Goal: Task Accomplishment & Management: Complete application form

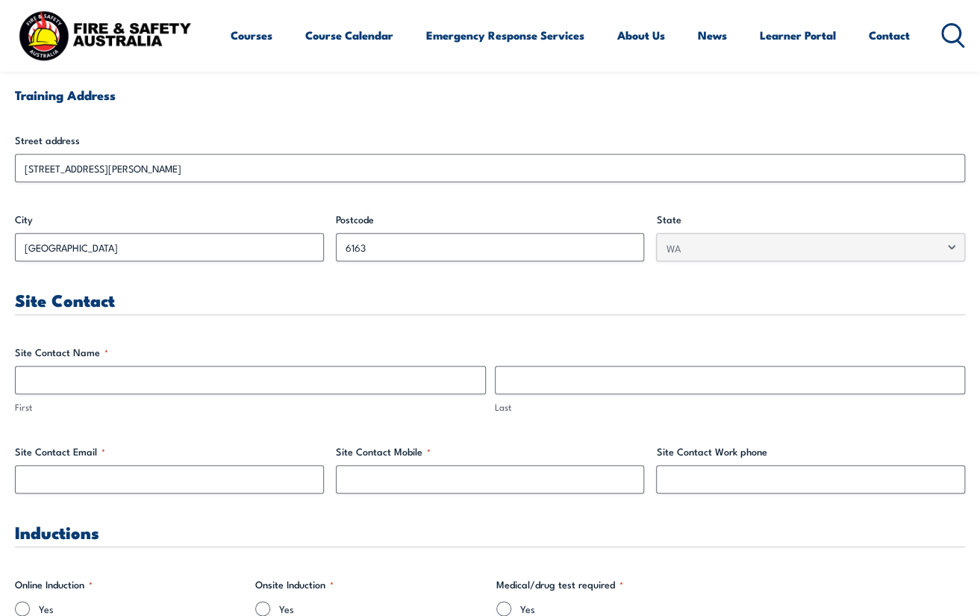
scroll to position [523, 0]
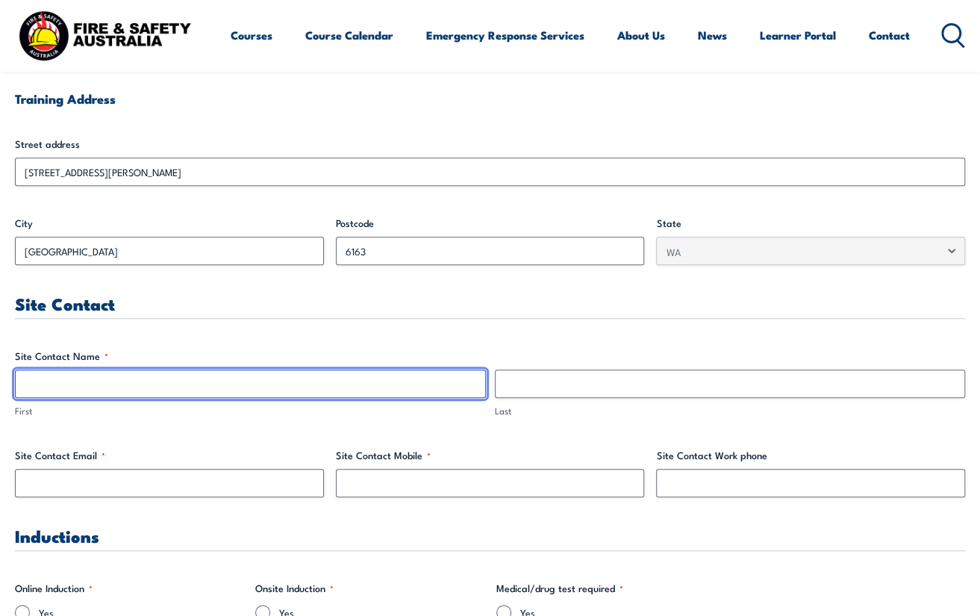
click at [113, 378] on input "First" at bounding box center [250, 383] width 471 height 28
type input "[PERSON_NAME]"
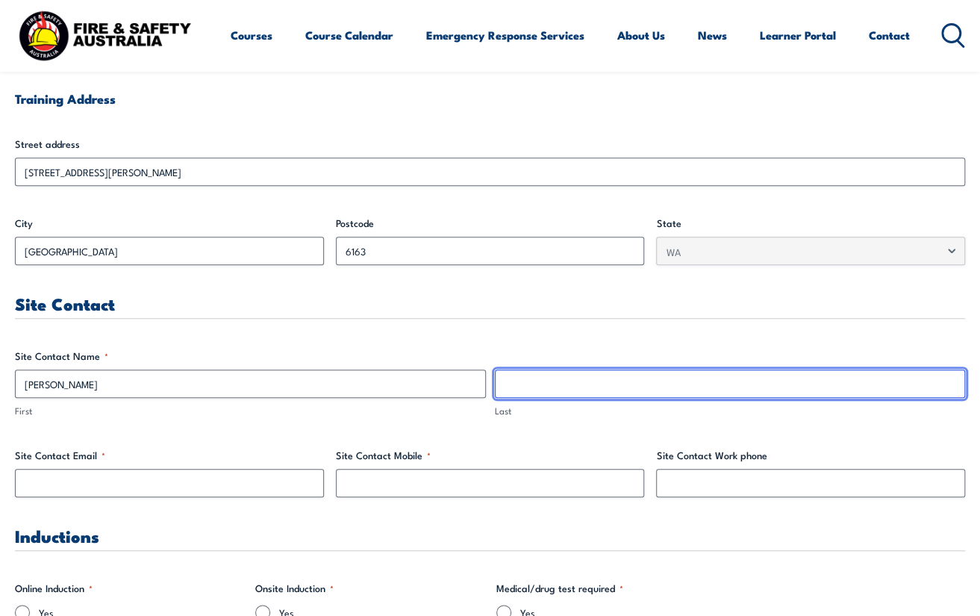
type input "d'Avoine"
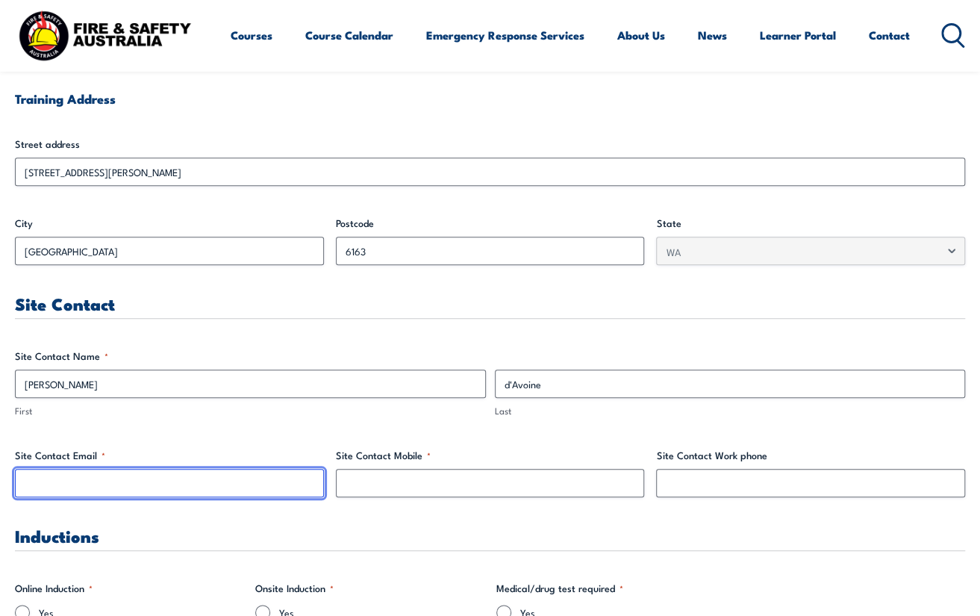
type input "[EMAIL_ADDRESS][DOMAIN_NAME]"
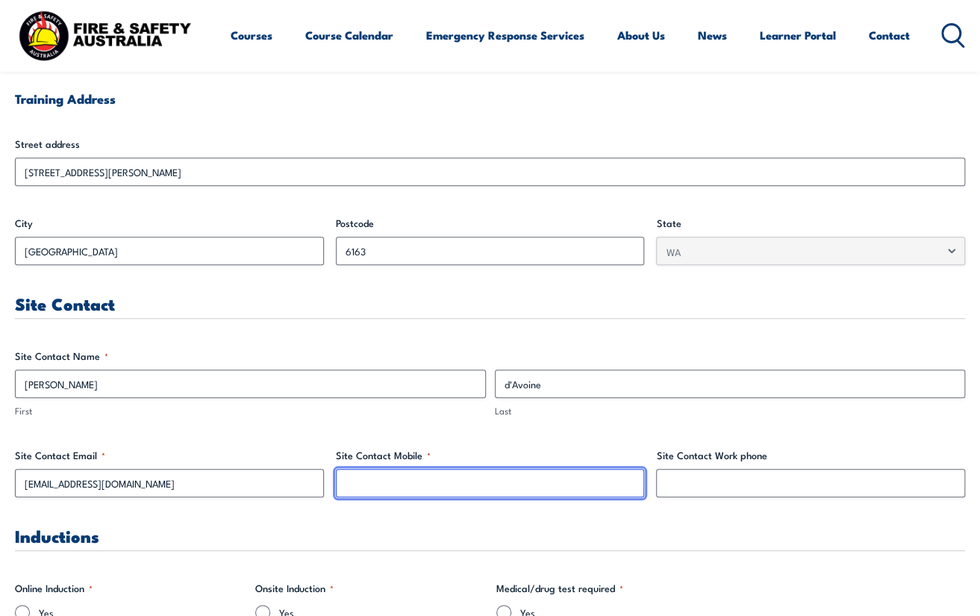
type input "0423400229"
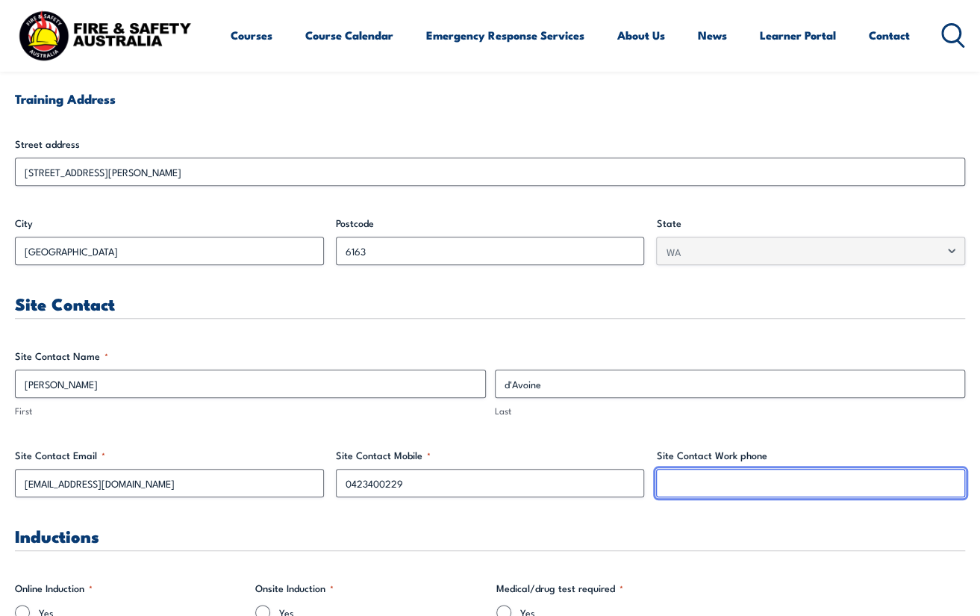
click at [681, 478] on input "Site Contact Work phone" at bounding box center [810, 483] width 309 height 28
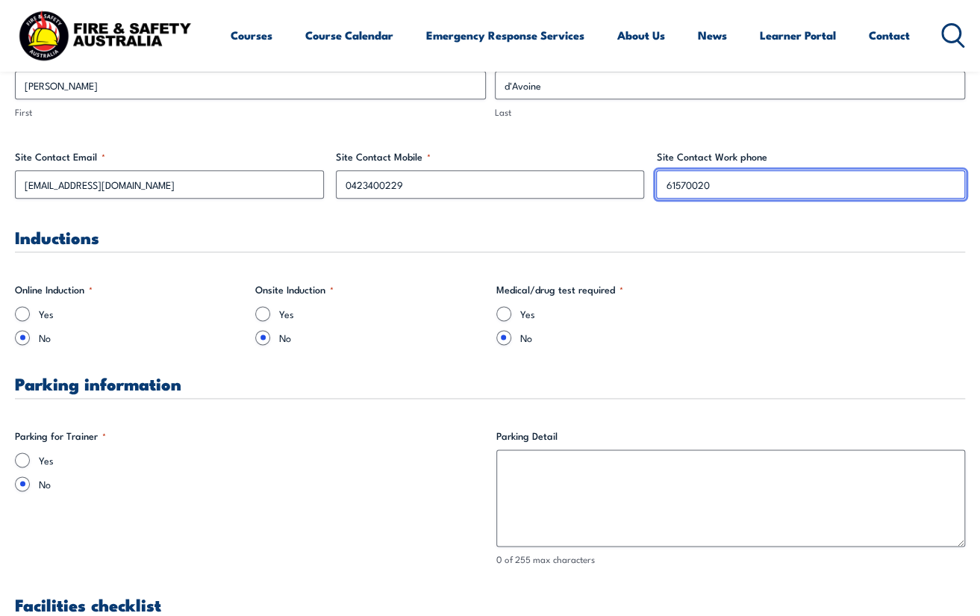
type input "61570020"
click at [260, 310] on input "Yes" at bounding box center [262, 313] width 15 height 15
radio input "true"
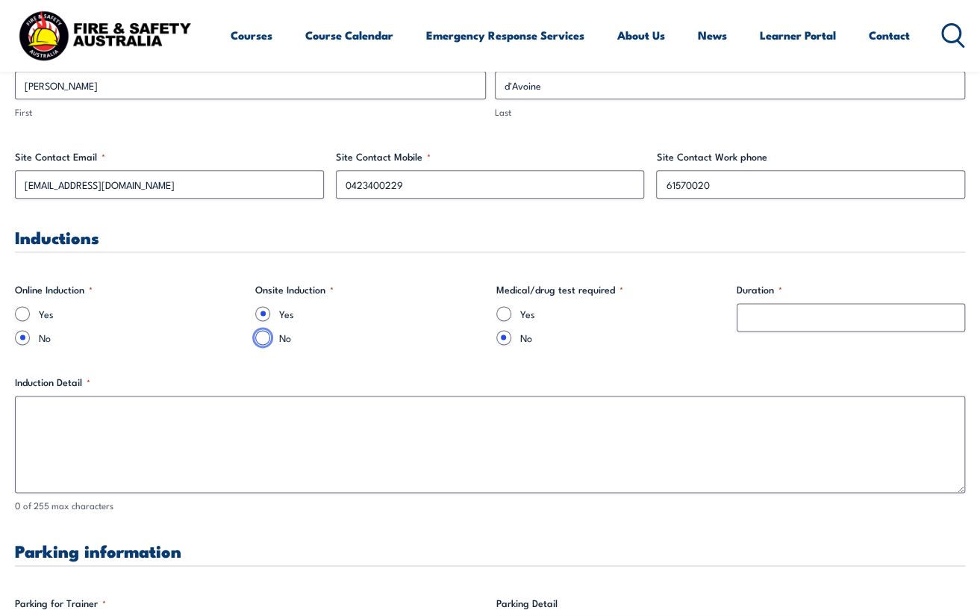
click at [260, 339] on input "No" at bounding box center [262, 337] width 15 height 15
radio input "true"
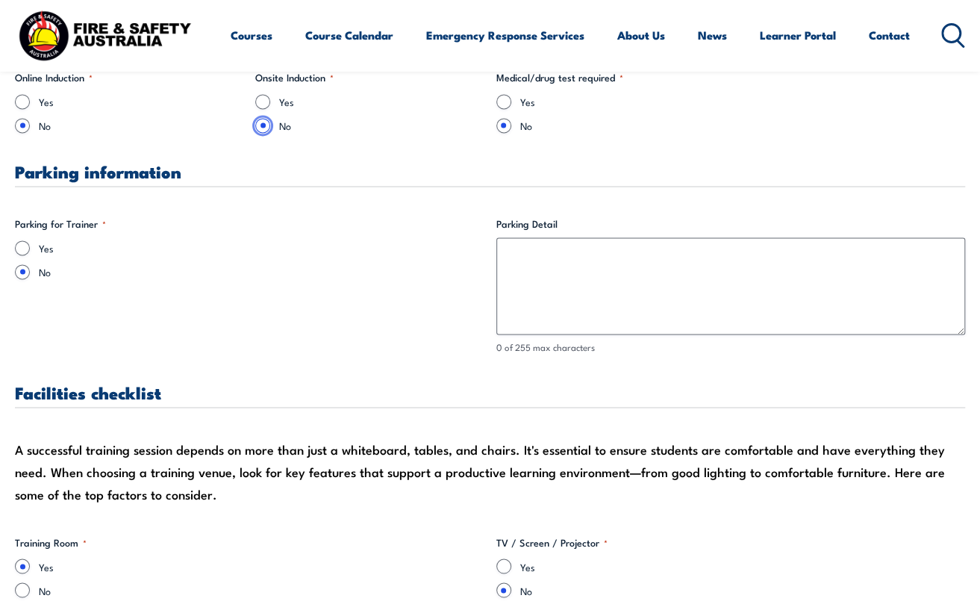
scroll to position [1045, 0]
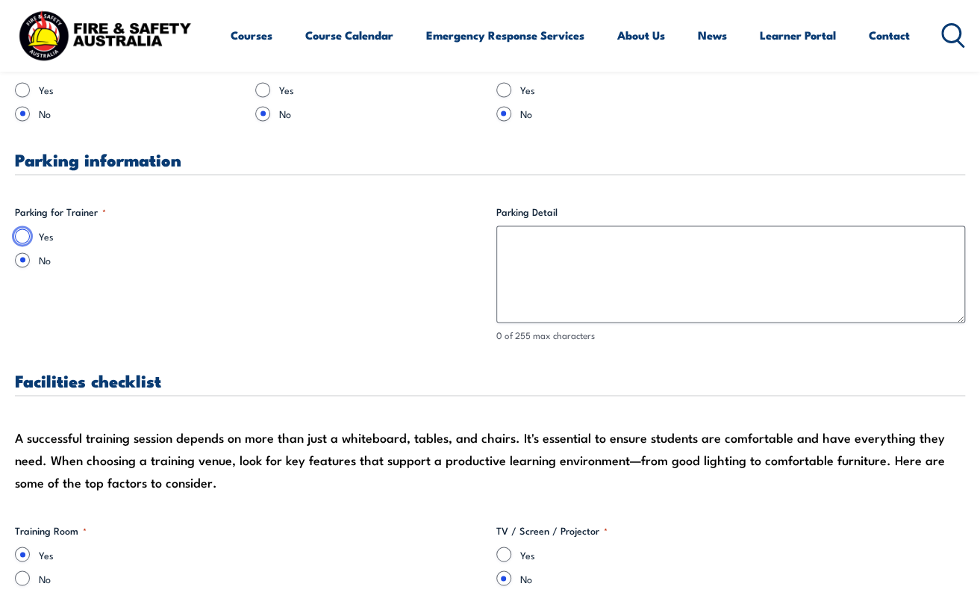
click at [24, 233] on input "Yes" at bounding box center [22, 235] width 15 height 15
radio input "true"
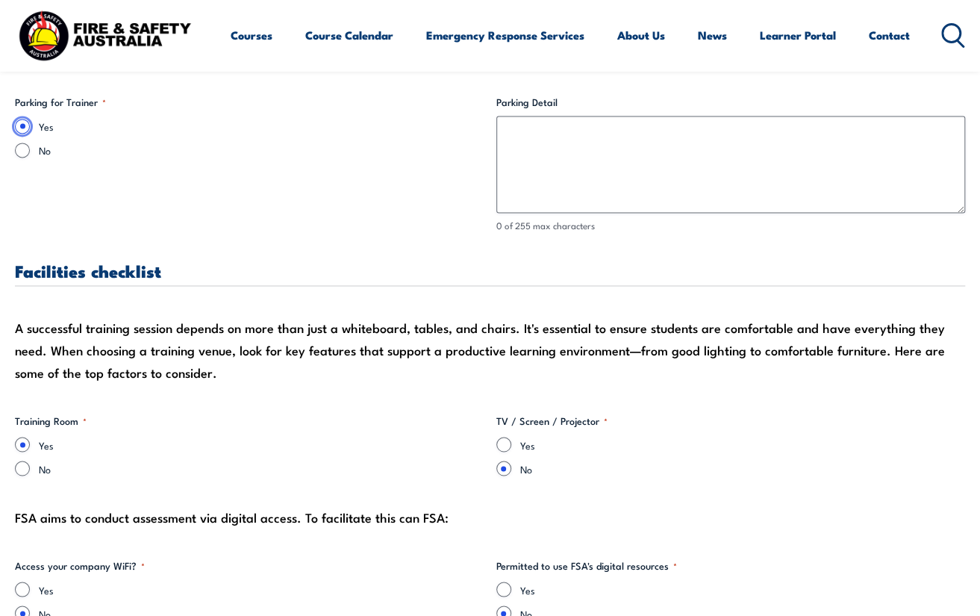
scroll to position [1155, 0]
click at [19, 467] on input "No" at bounding box center [22, 467] width 15 height 15
radio input "true"
click at [506, 446] on input "Yes" at bounding box center [503, 443] width 15 height 15
radio input "true"
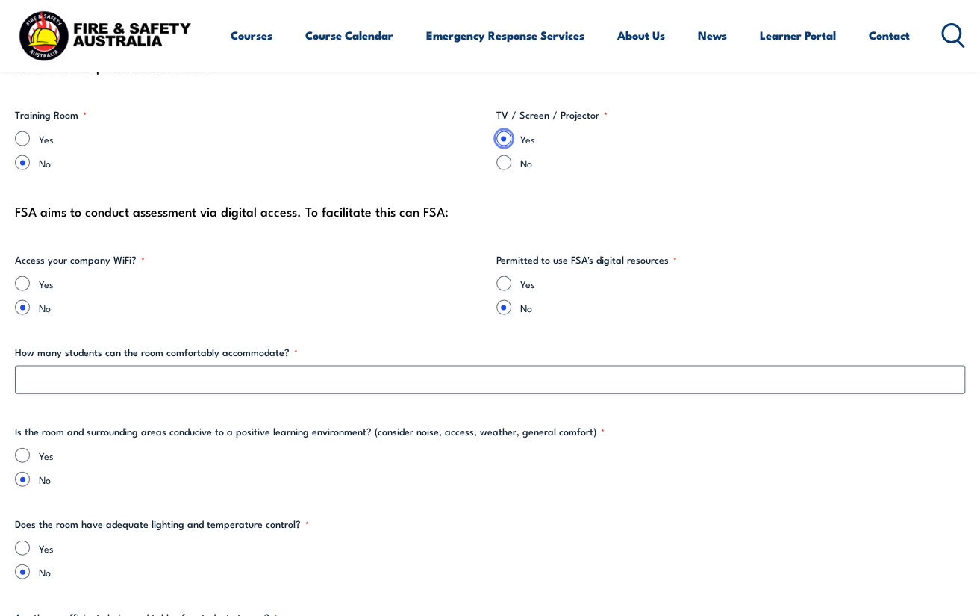
scroll to position [1462, 0]
click at [24, 281] on input "Yes" at bounding box center [22, 282] width 15 height 15
radio input "true"
click at [511, 283] on div "Yes" at bounding box center [731, 282] width 470 height 15
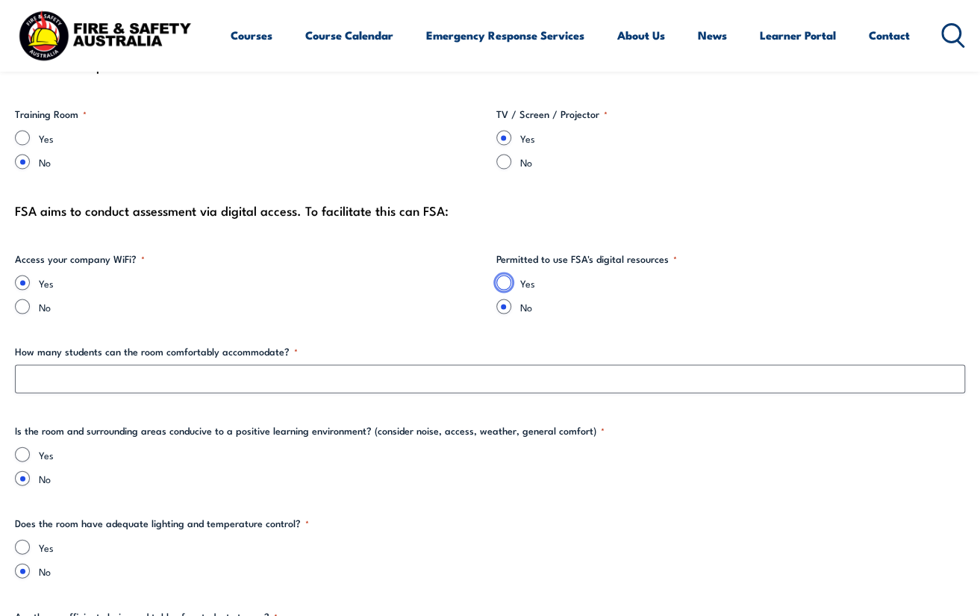
click at [505, 283] on input "Yes" at bounding box center [503, 282] width 15 height 15
radio input "true"
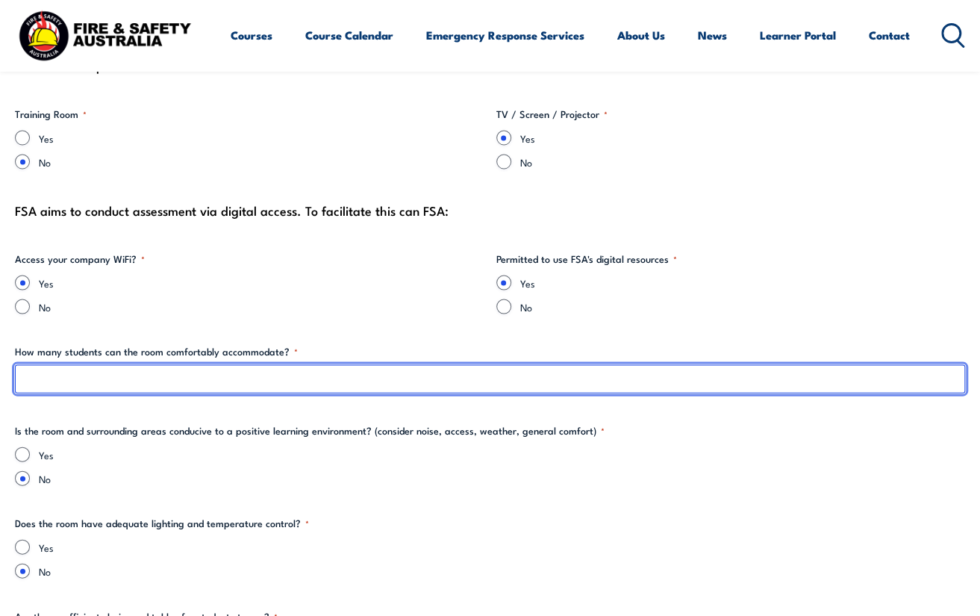
click at [218, 379] on input "How many students can the room comfortably accommodate? *" at bounding box center [490, 378] width 950 height 28
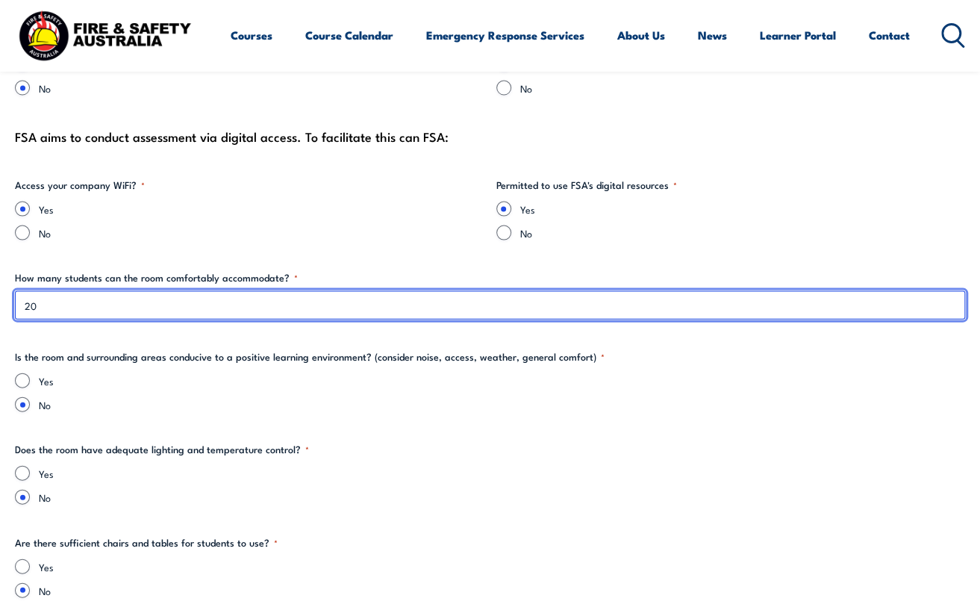
scroll to position [1535, 0]
type input "20"
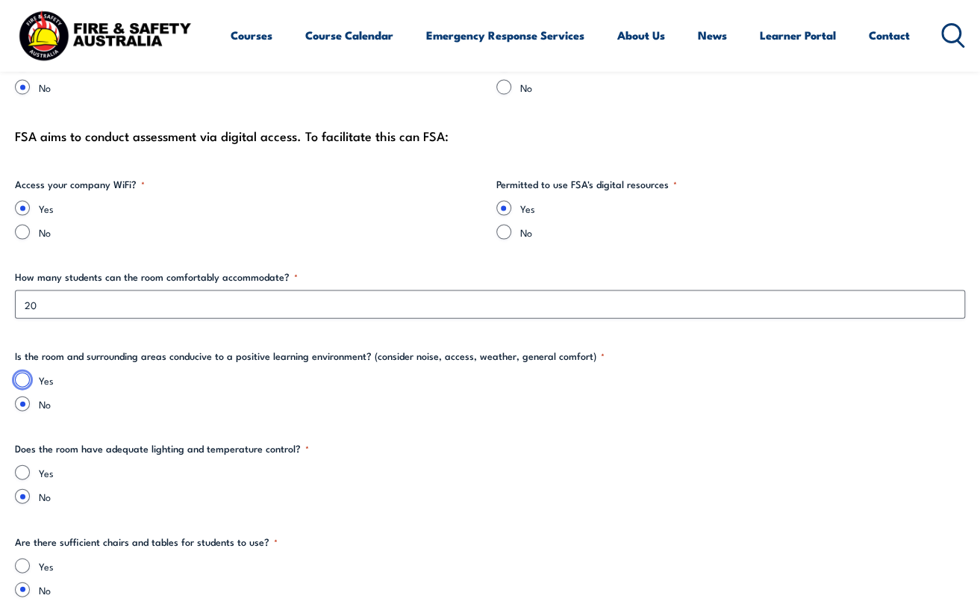
click at [28, 374] on input "Yes" at bounding box center [22, 379] width 15 height 15
radio input "true"
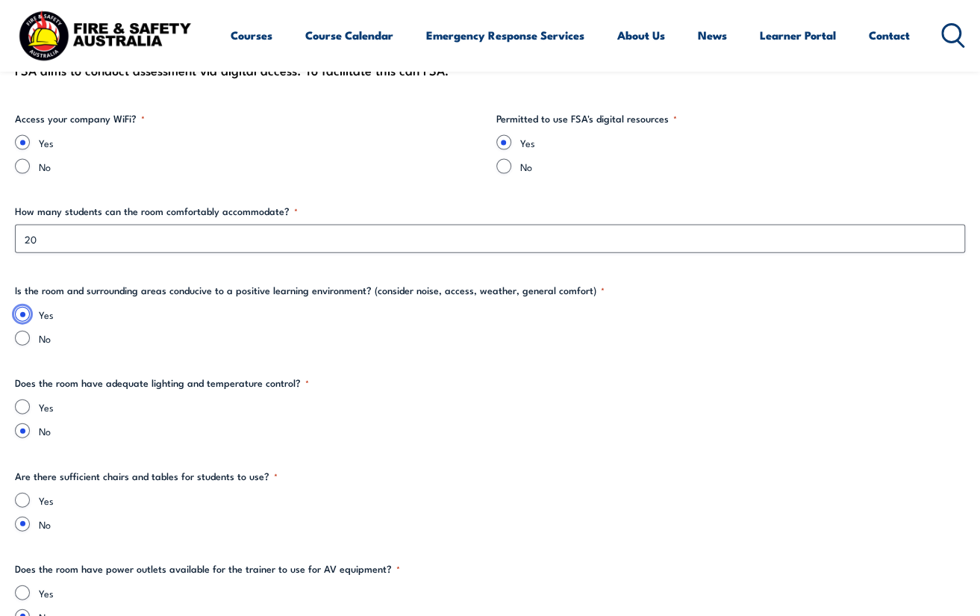
scroll to position [1613, 0]
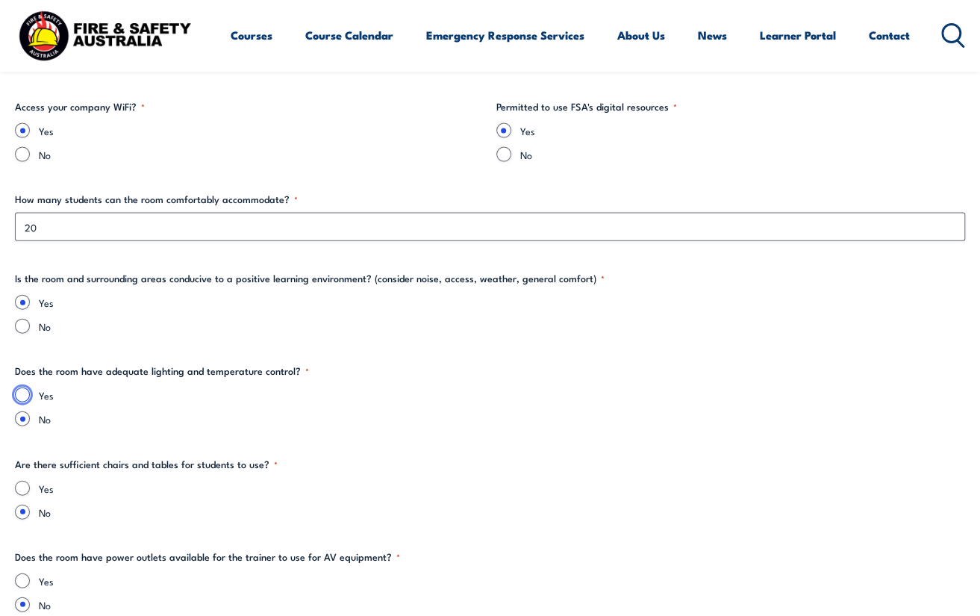
click at [23, 393] on input "Yes" at bounding box center [22, 394] width 15 height 15
radio input "true"
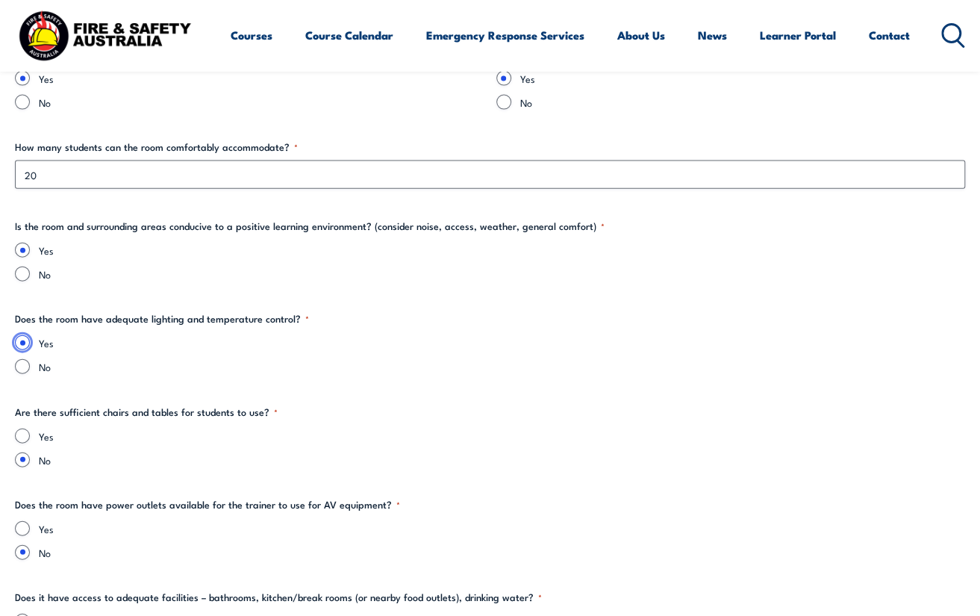
scroll to position [1669, 0]
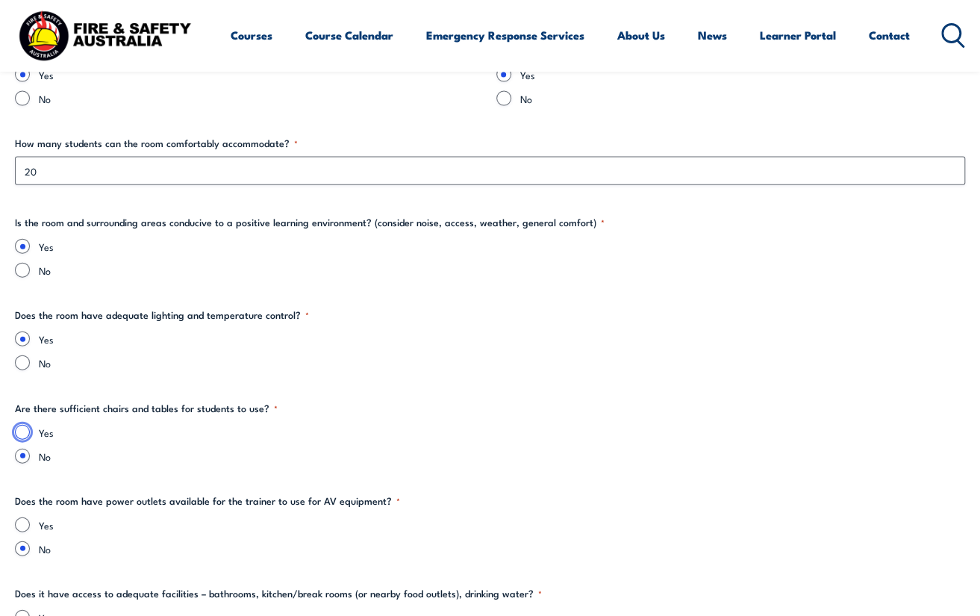
click at [18, 434] on input "Yes" at bounding box center [22, 432] width 15 height 15
radio input "true"
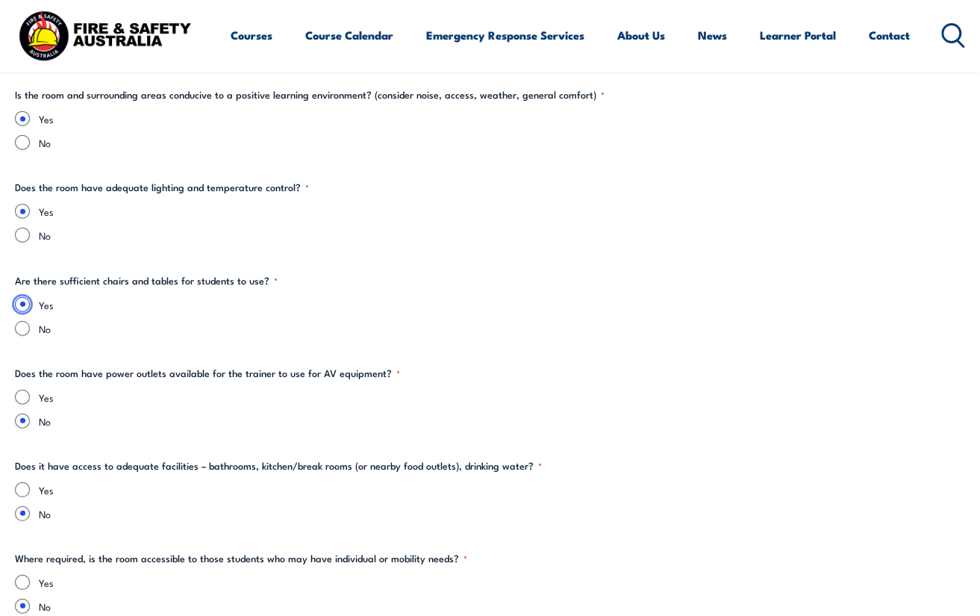
scroll to position [1797, 0]
click at [21, 390] on input "Yes" at bounding box center [22, 396] width 15 height 15
radio input "true"
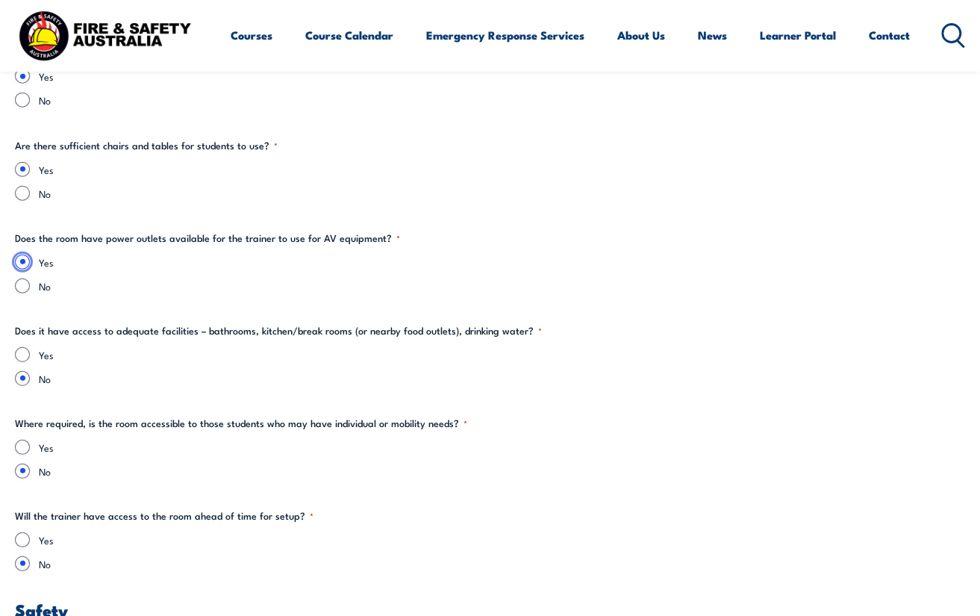
scroll to position [1933, 0]
click at [26, 354] on input "Yes" at bounding box center [22, 353] width 15 height 15
radio input "true"
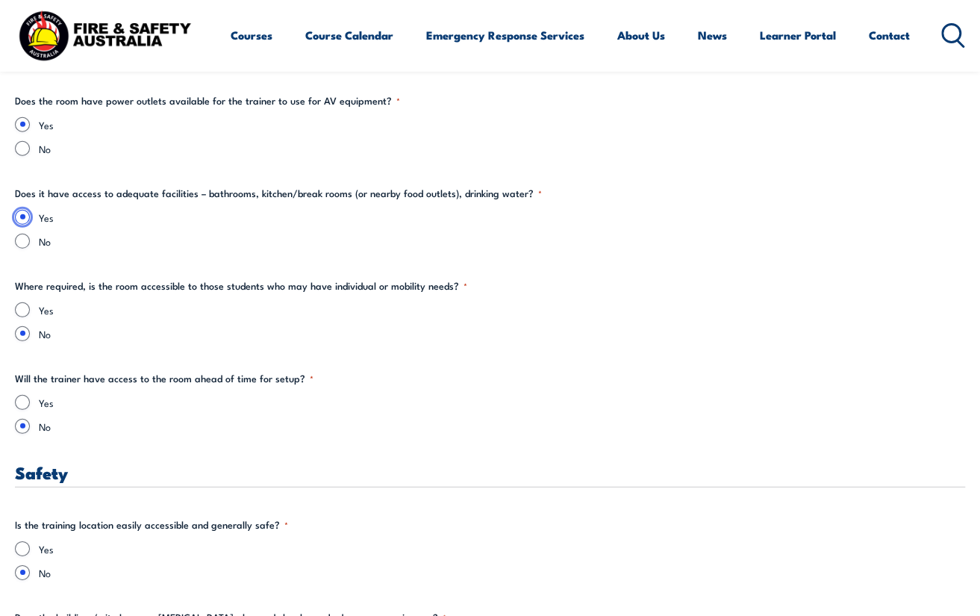
scroll to position [2081, 0]
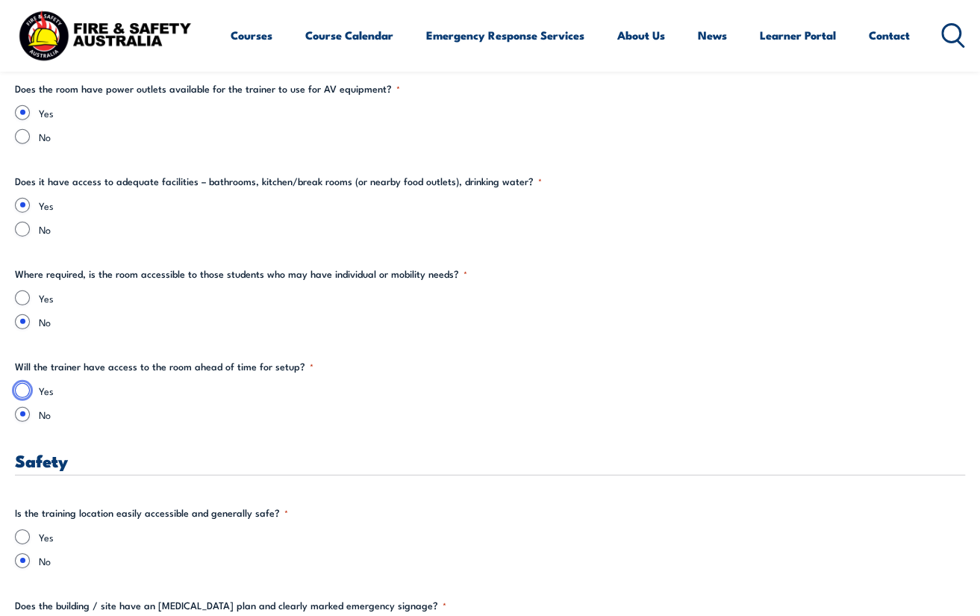
click at [20, 389] on input "Yes" at bounding box center [22, 390] width 15 height 15
radio input "true"
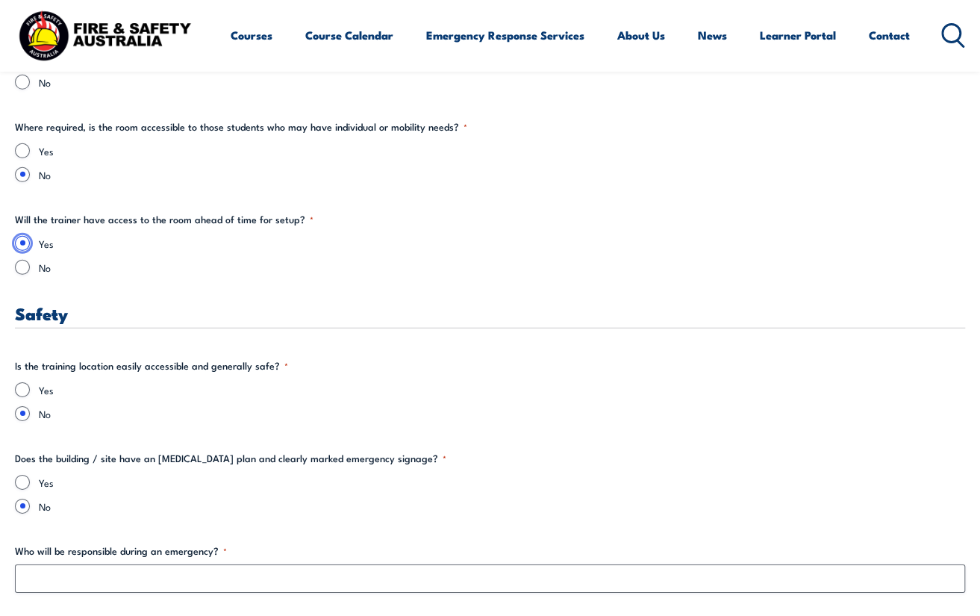
scroll to position [2230, 0]
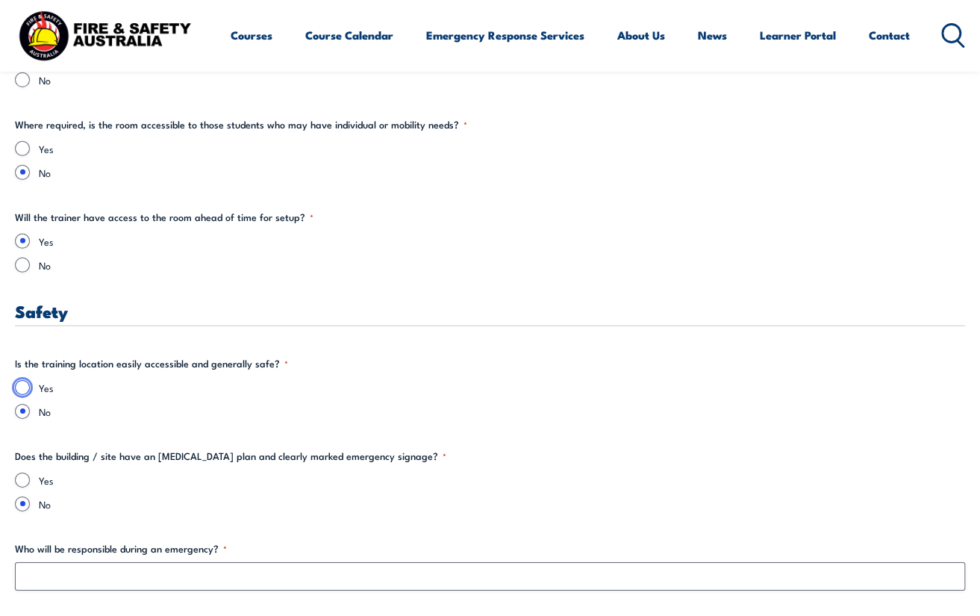
click at [24, 387] on input "Yes" at bounding box center [22, 387] width 15 height 15
radio input "true"
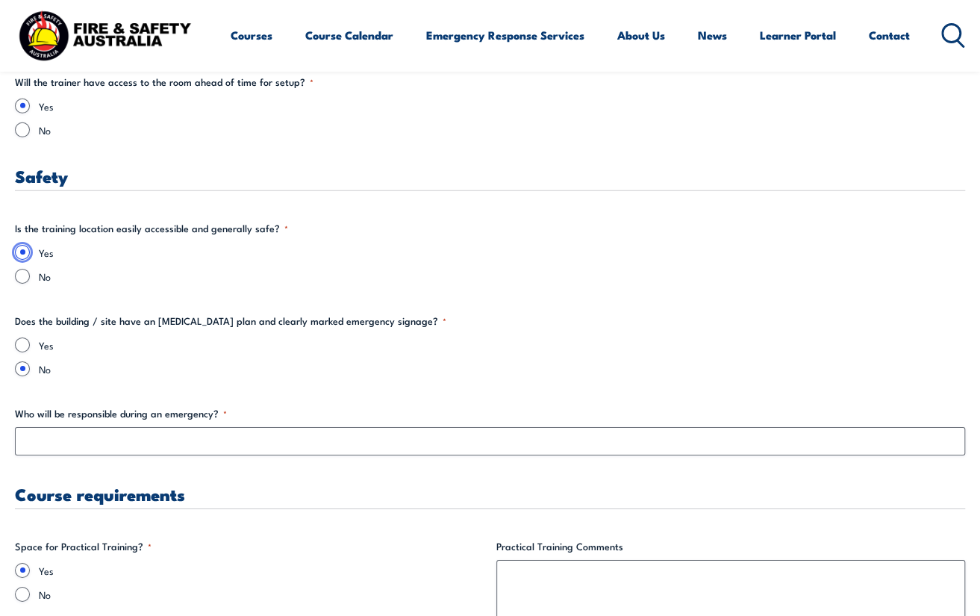
scroll to position [2370, 0]
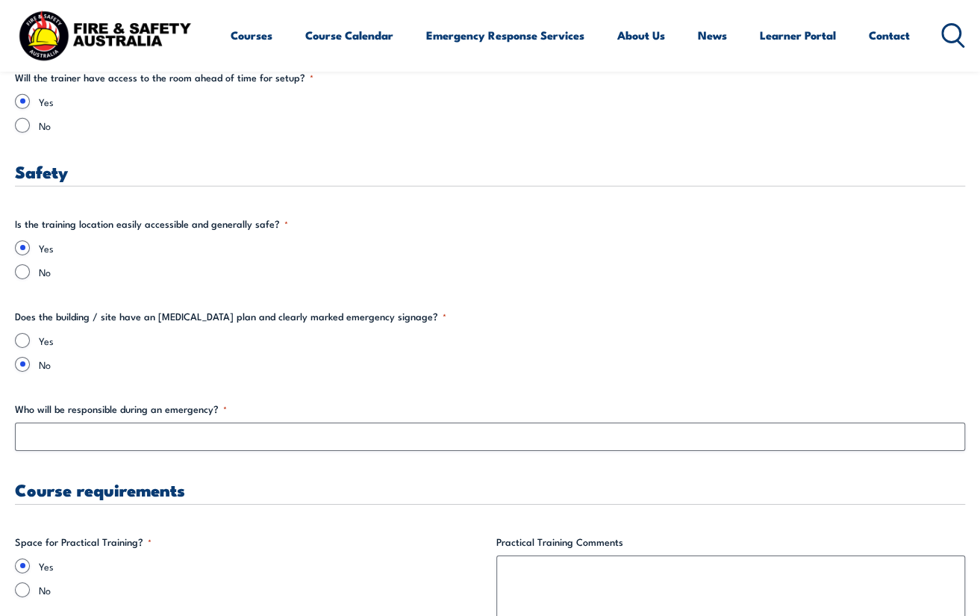
click at [28, 330] on fieldset "Does the building / site have an [MEDICAL_DATA] plan and clearly marked emergen…" at bounding box center [490, 340] width 950 height 63
click at [22, 338] on input "Yes" at bounding box center [22, 340] width 15 height 15
radio input "true"
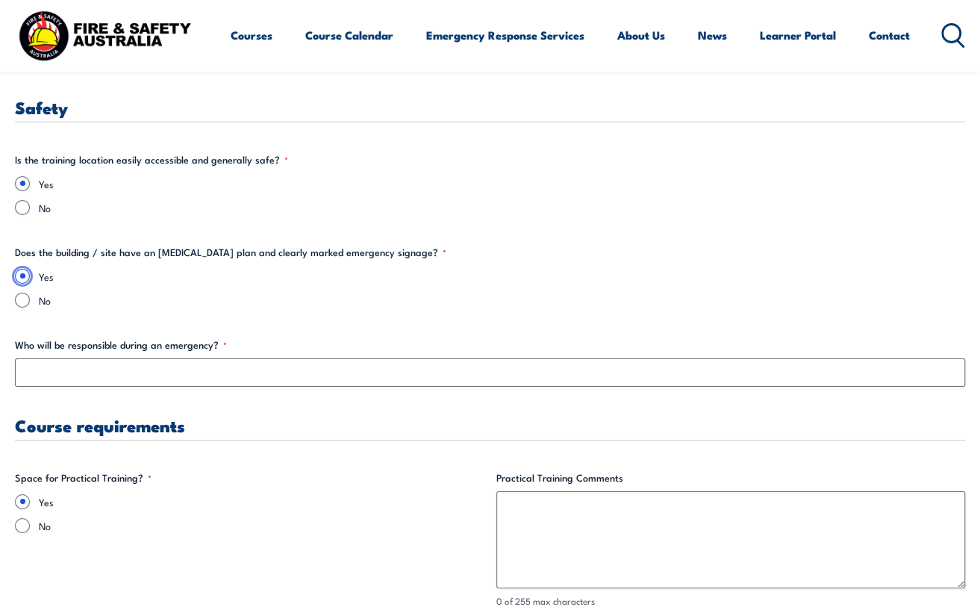
scroll to position [2436, 0]
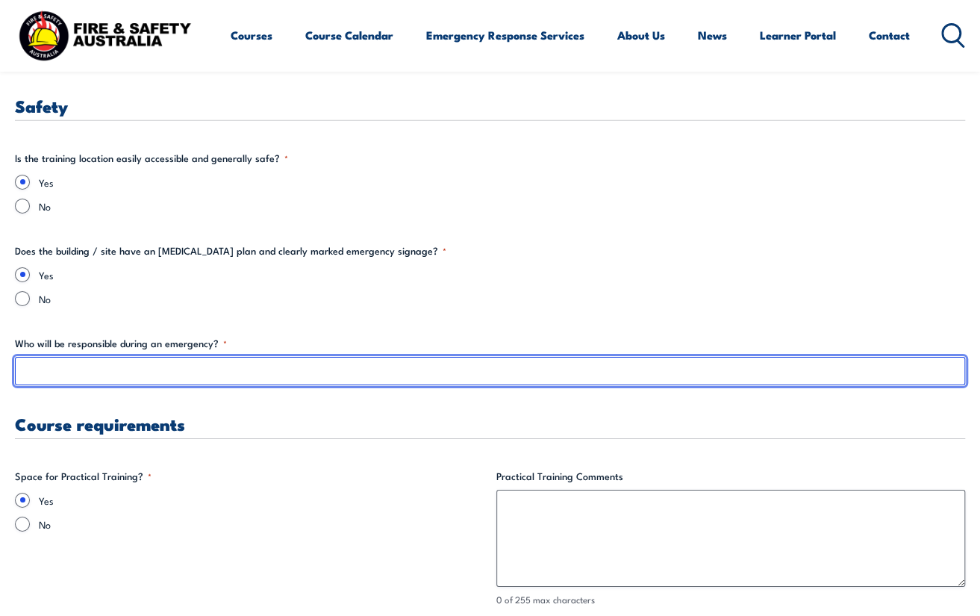
click at [66, 372] on input "Who will be responsible during an emergency? *" at bounding box center [490, 371] width 950 height 28
type input "[PERSON_NAME]"
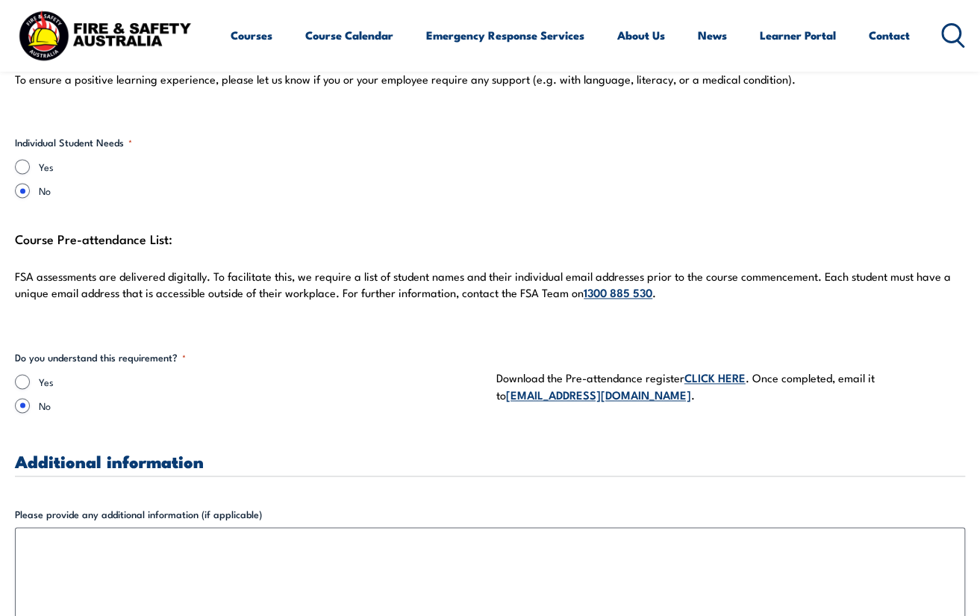
scroll to position [3904, 0]
click at [21, 378] on input "Yes" at bounding box center [22, 382] width 15 height 15
radio input "true"
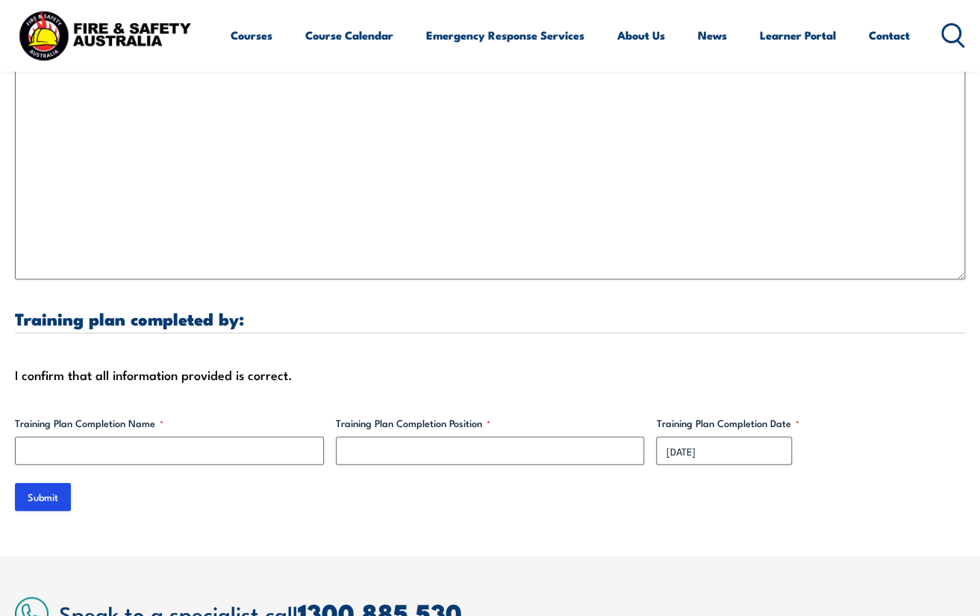
scroll to position [4368, 0]
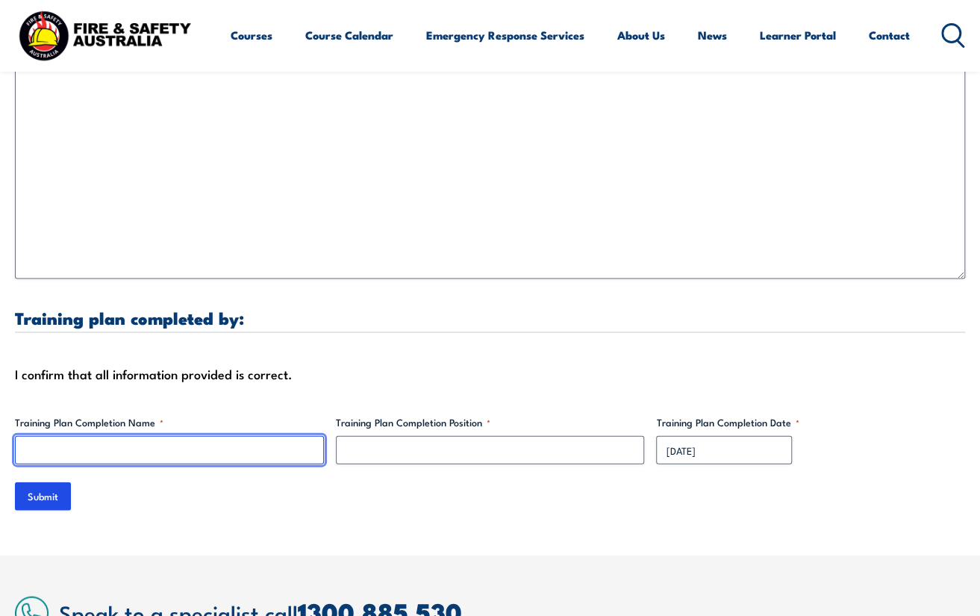
click at [89, 440] on input "Training Plan Completion Name *" at bounding box center [169, 449] width 309 height 28
type input "[PERSON_NAME]"
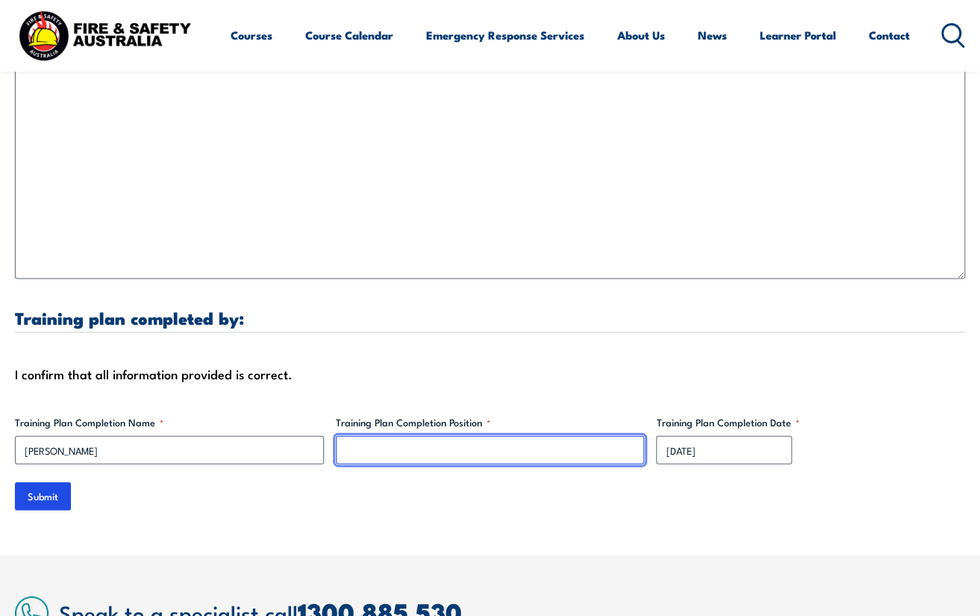
click at [379, 441] on input "Training Plan Completion Position *" at bounding box center [490, 449] width 309 height 28
type input "General manager"
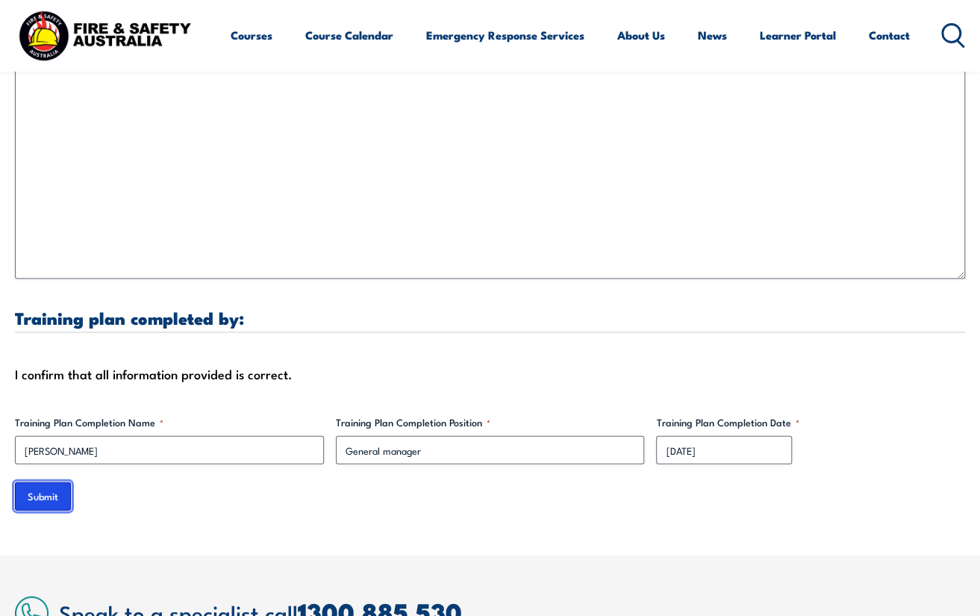
click at [52, 495] on input "Submit" at bounding box center [43, 495] width 56 height 28
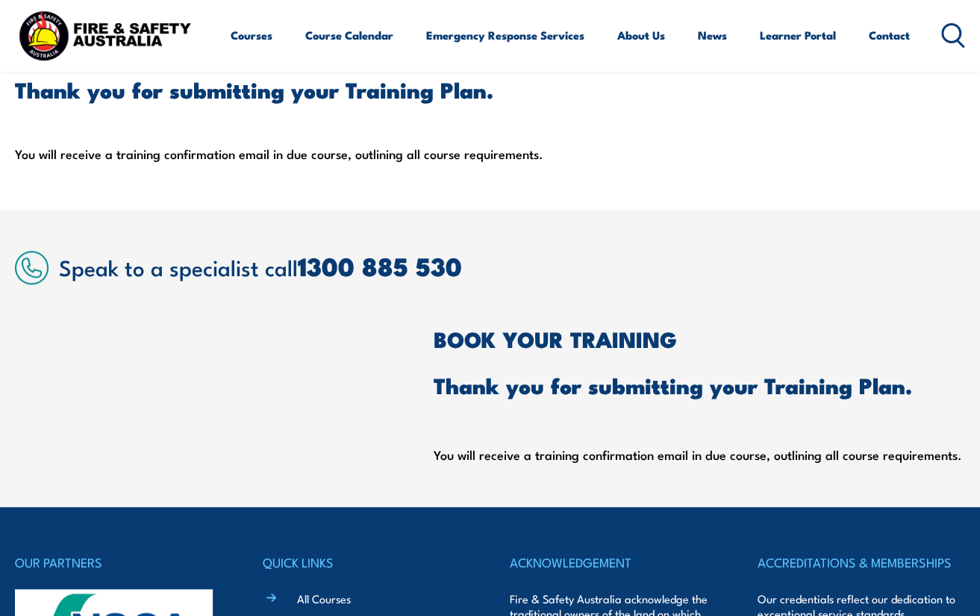
scroll to position [354, 0]
